Goal: Task Accomplishment & Management: Use online tool/utility

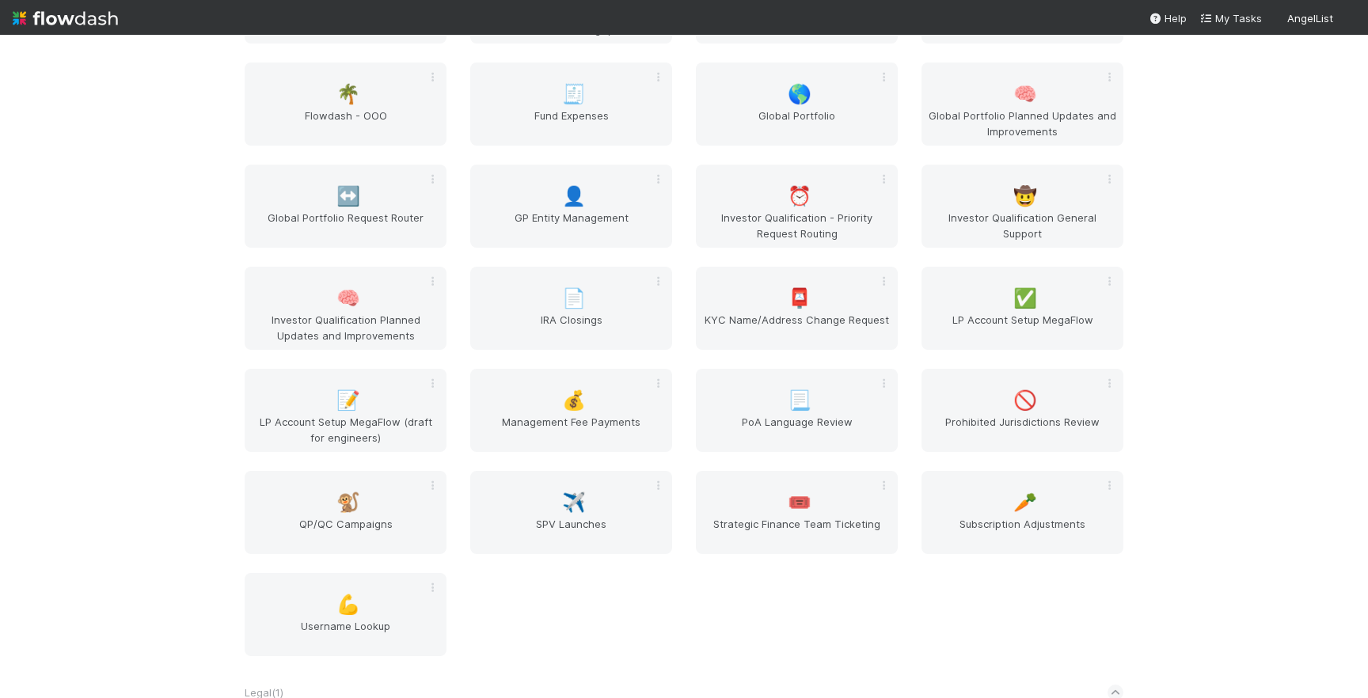
scroll to position [2257, 0]
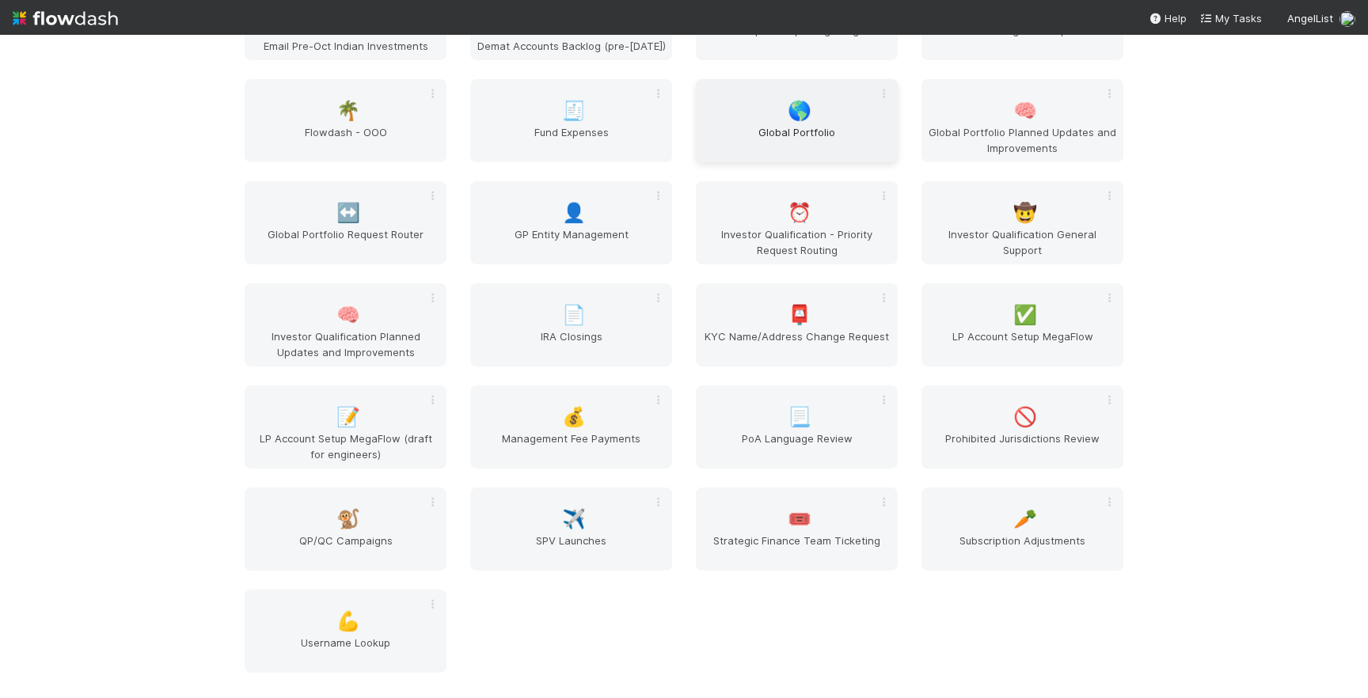
click at [816, 120] on div "🌎 Global Portfolio" at bounding box center [797, 120] width 202 height 83
click at [361, 221] on div "↔️ Global Portfolio Request Router" at bounding box center [346, 222] width 202 height 83
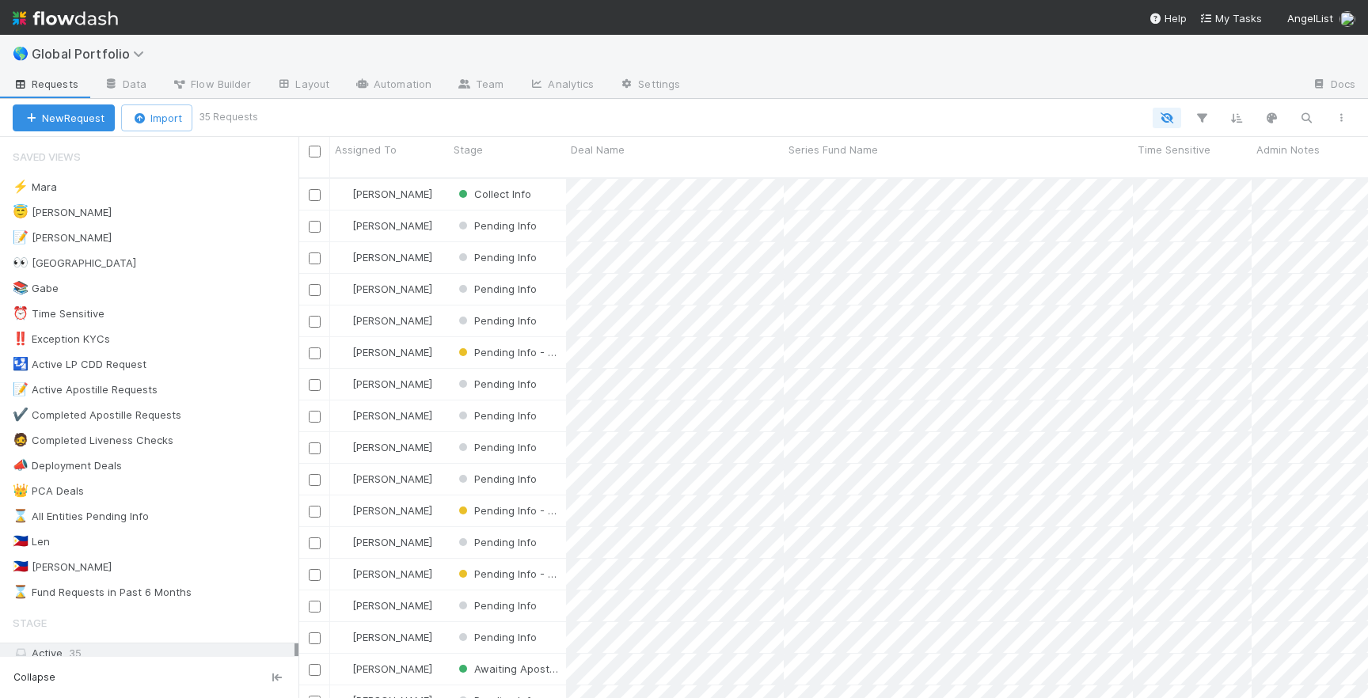
scroll to position [533, 1070]
click at [151, 214] on div "😇 Jeremy 2" at bounding box center [156, 213] width 286 height 20
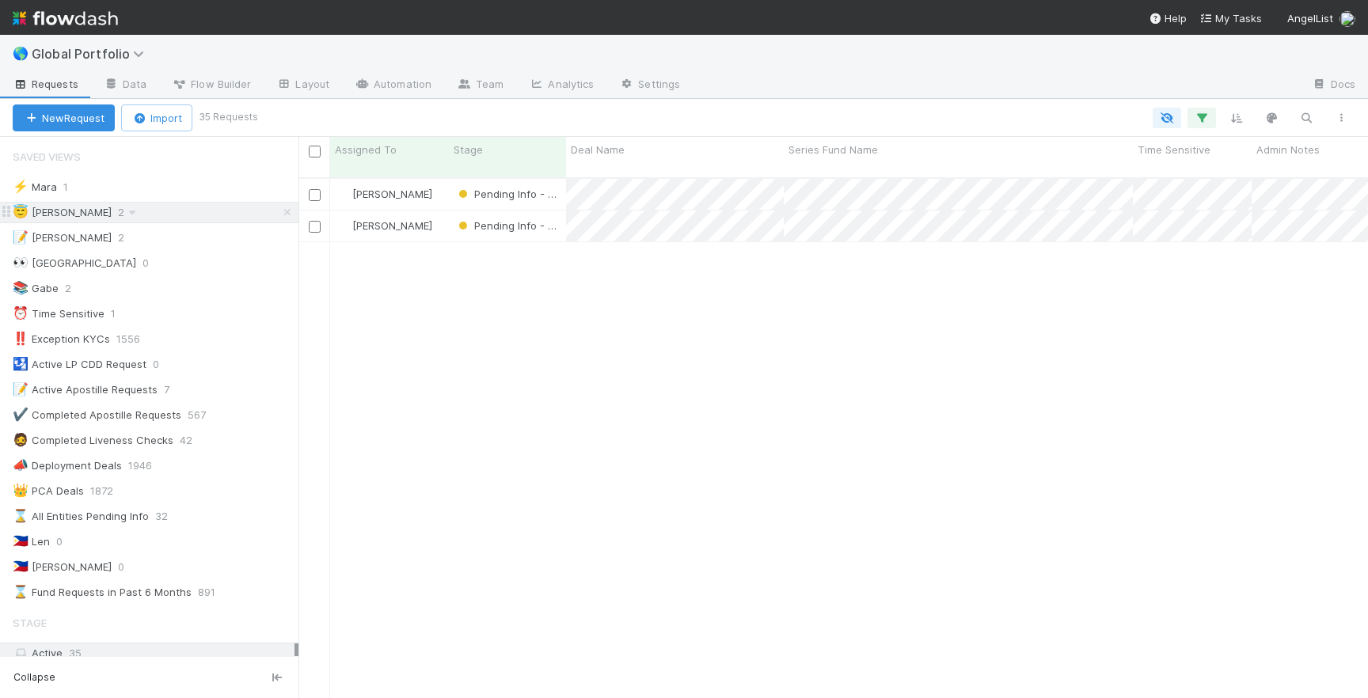
scroll to position [533, 1070]
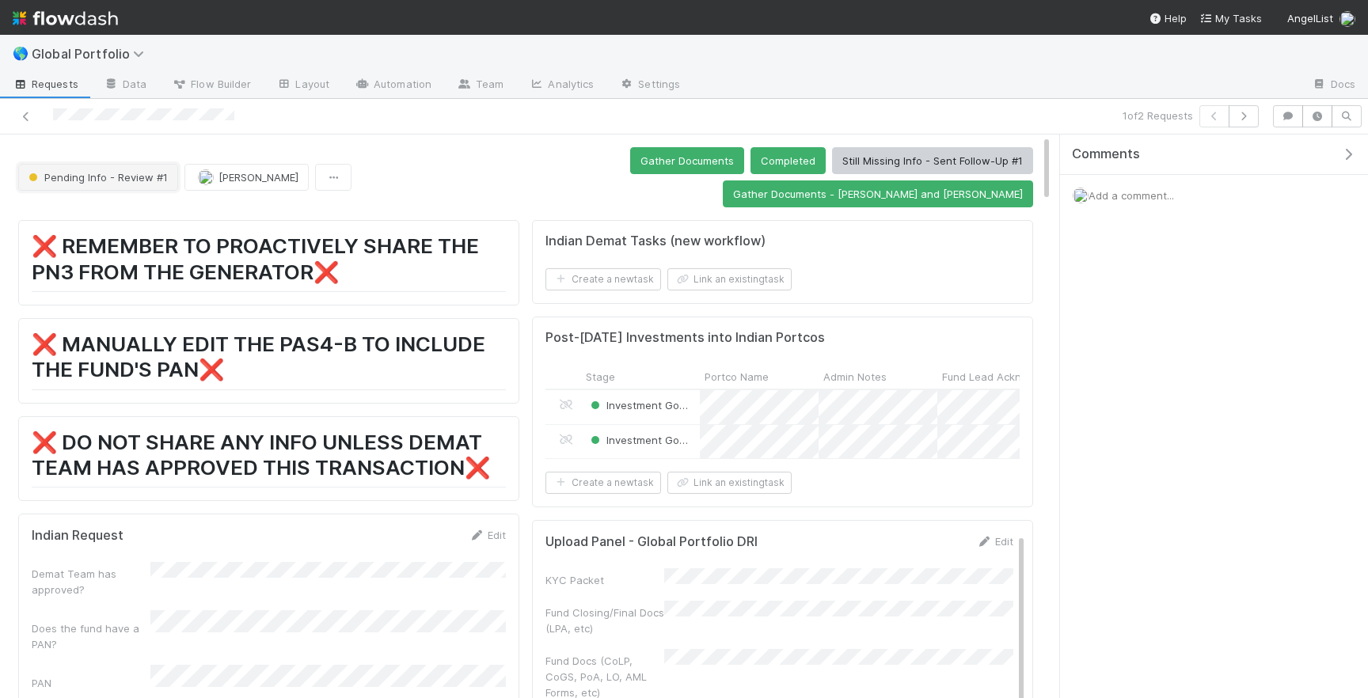
click at [118, 170] on button "Pending Info - Review #1" at bounding box center [98, 177] width 160 height 27
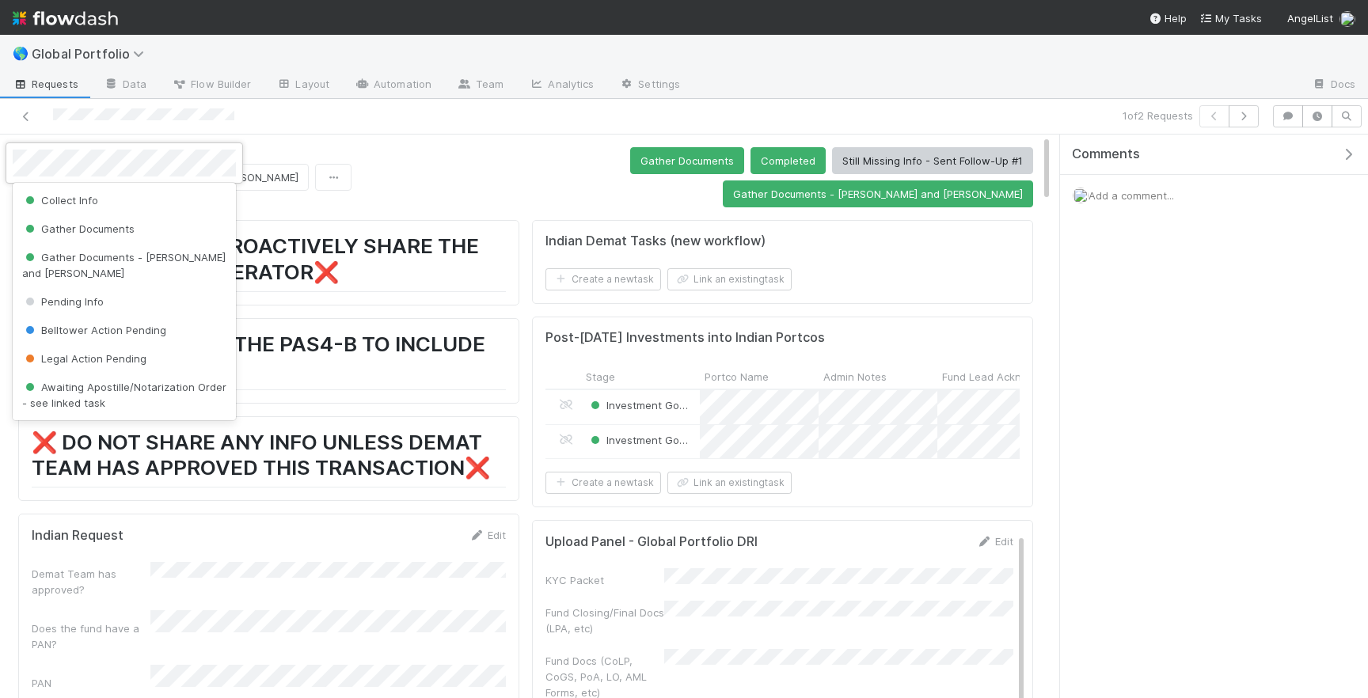
scroll to position [48, 0]
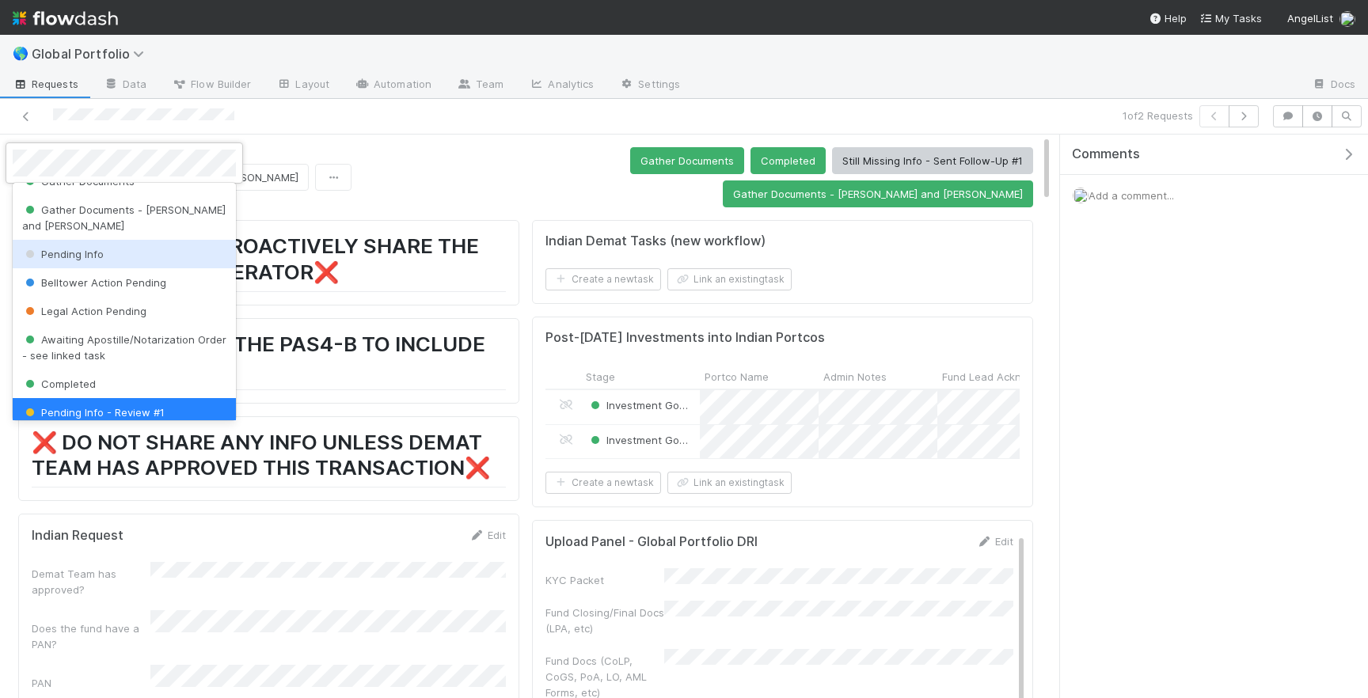
click at [99, 248] on span "Pending Info" at bounding box center [63, 254] width 82 height 13
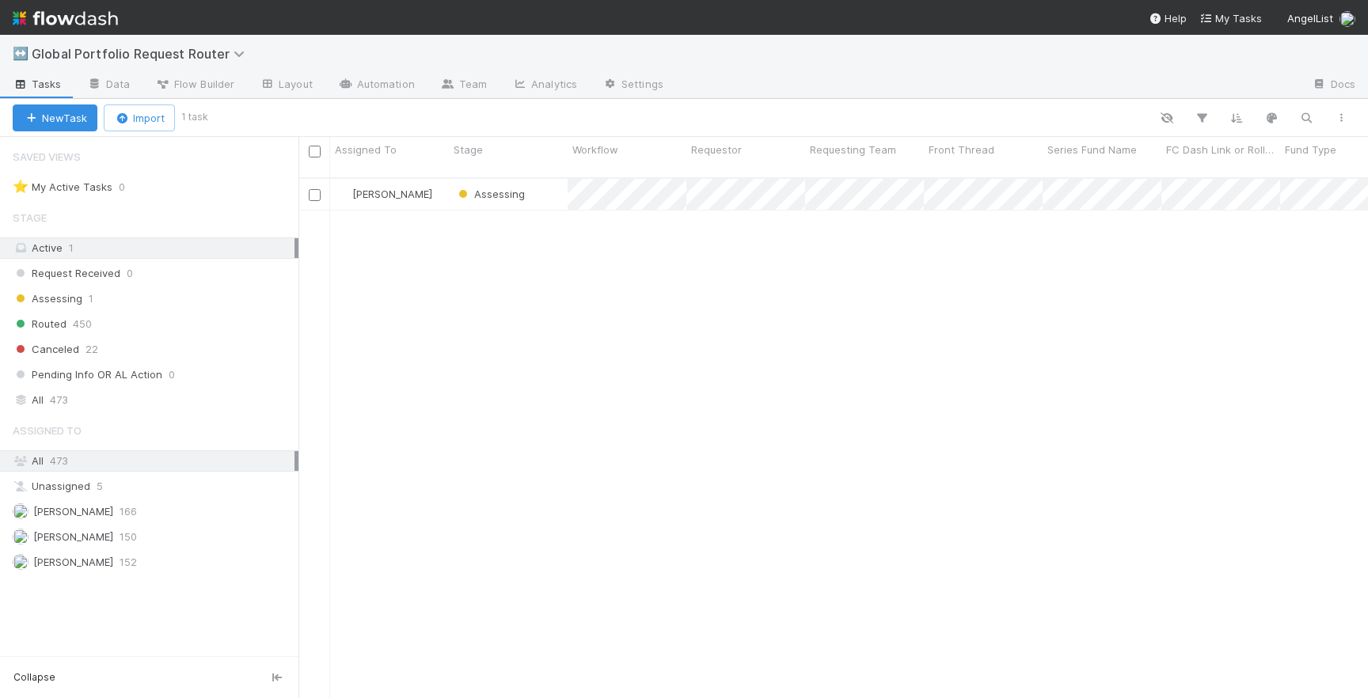
scroll to position [0, 1]
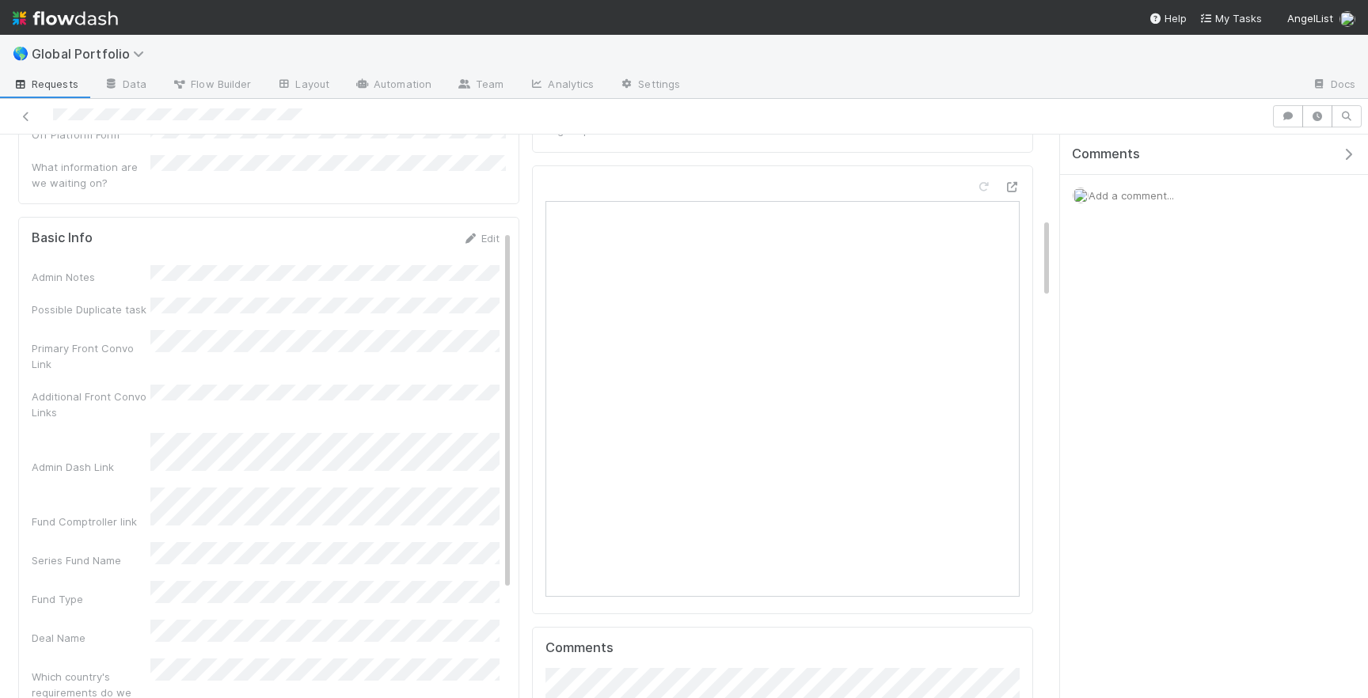
scroll to position [598, 0]
drag, startPoint x: 281, startPoint y: 479, endPoint x: 314, endPoint y: 785, distance: 307.3
click at [314, 697] on html "🌎 Global Portfolio Requests Data Flow Builder Layout Automation Team Analytics …" at bounding box center [684, 349] width 1368 height 698
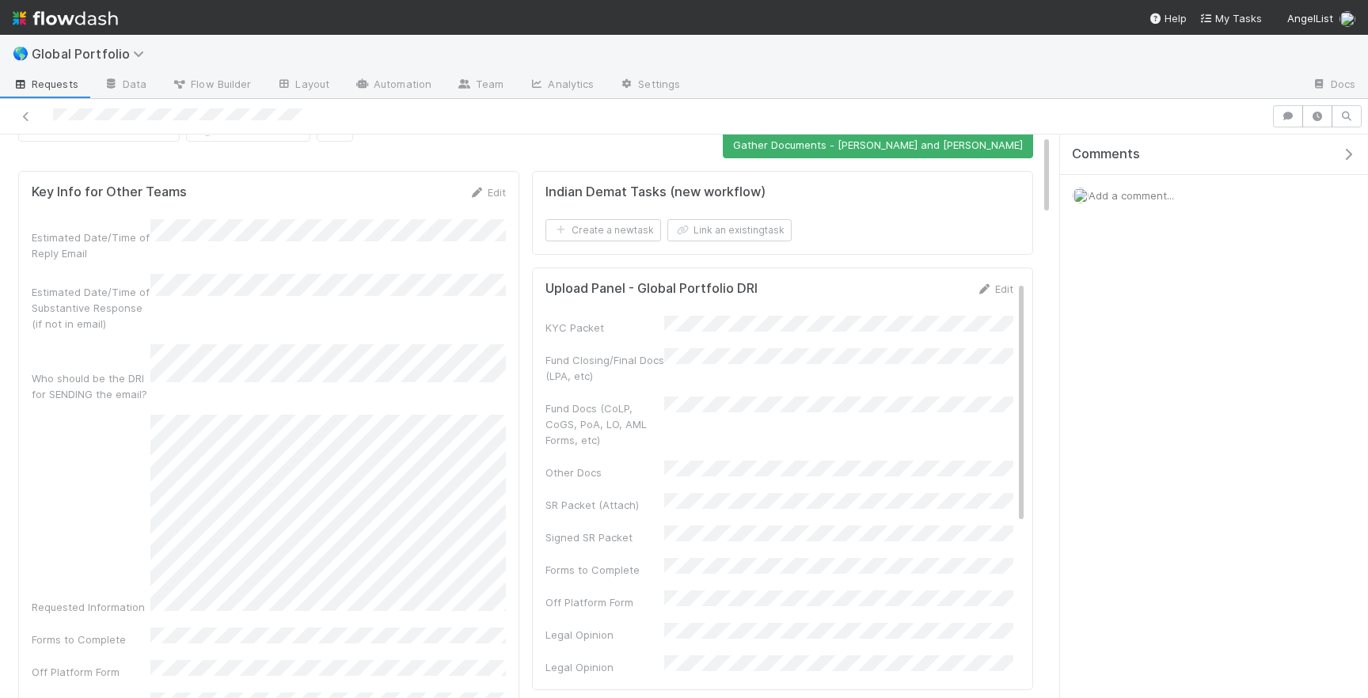
scroll to position [0, 0]
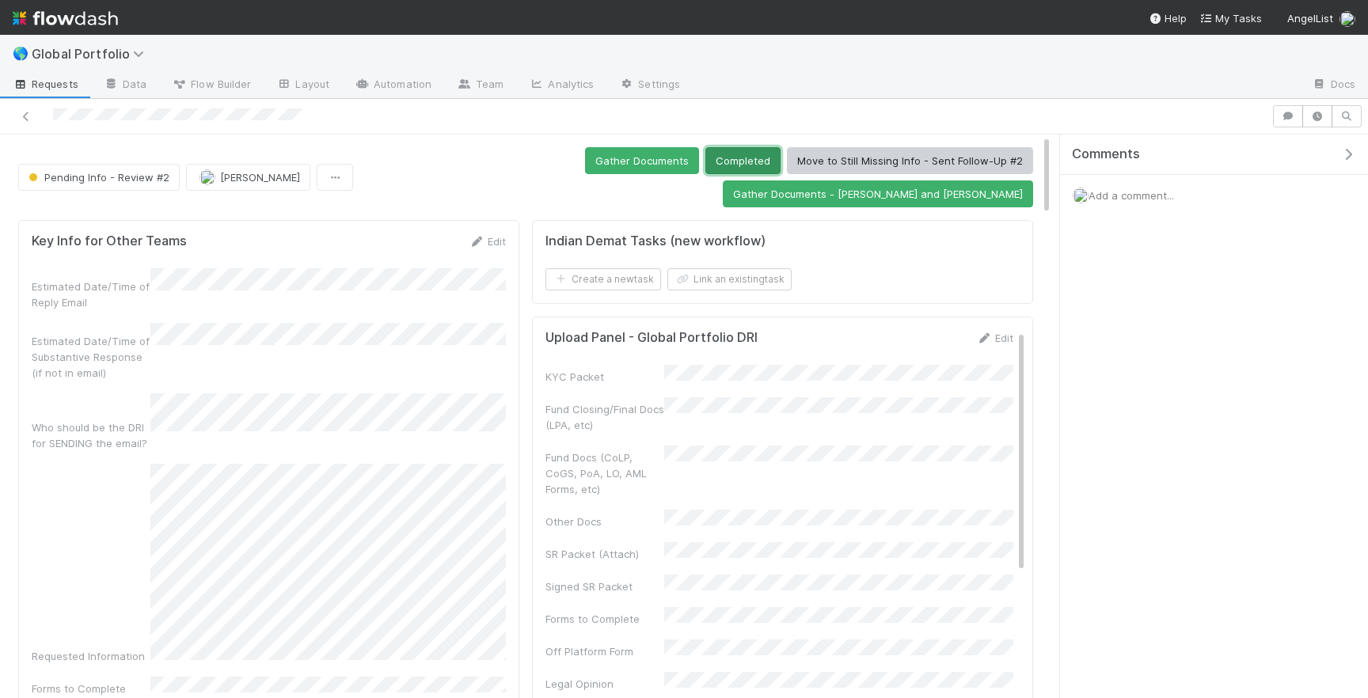
click at [705, 152] on button "Completed" at bounding box center [742, 160] width 75 height 27
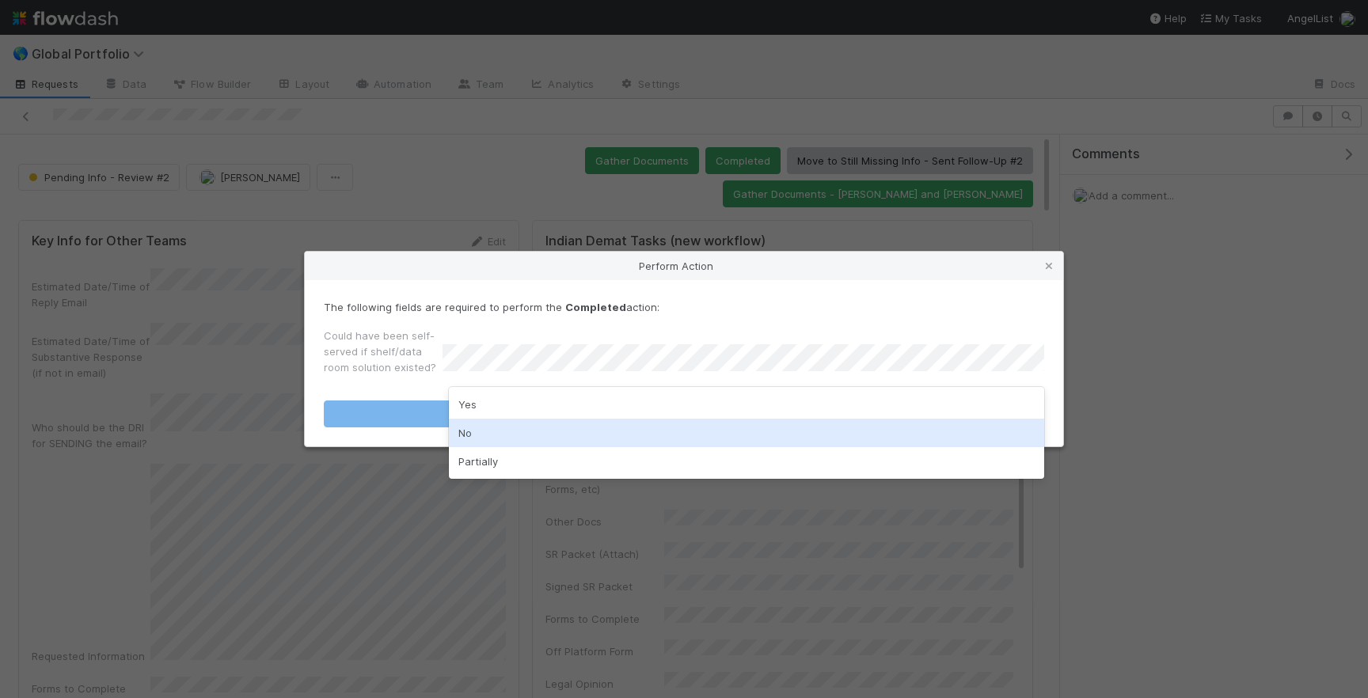
click at [538, 439] on div "No" at bounding box center [746, 433] width 595 height 29
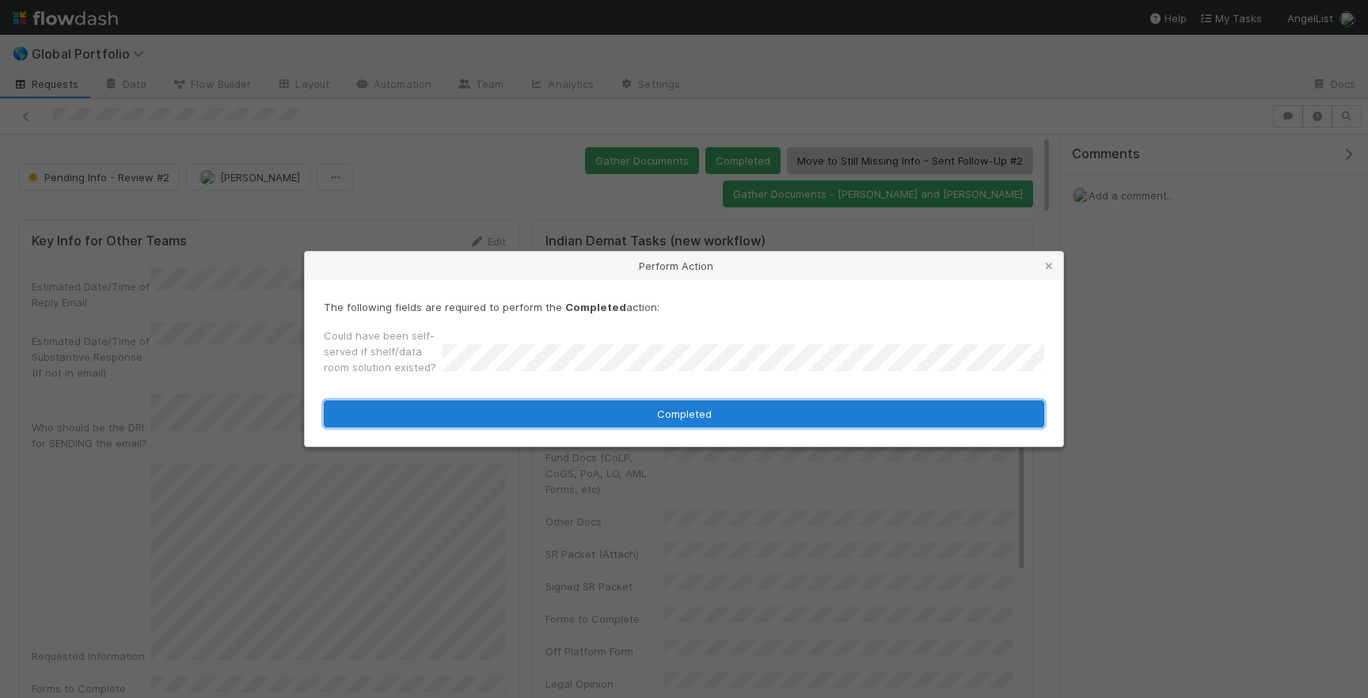
click at [572, 412] on button "Completed" at bounding box center [684, 414] width 720 height 27
